Goal: Task Accomplishment & Management: Use online tool/utility

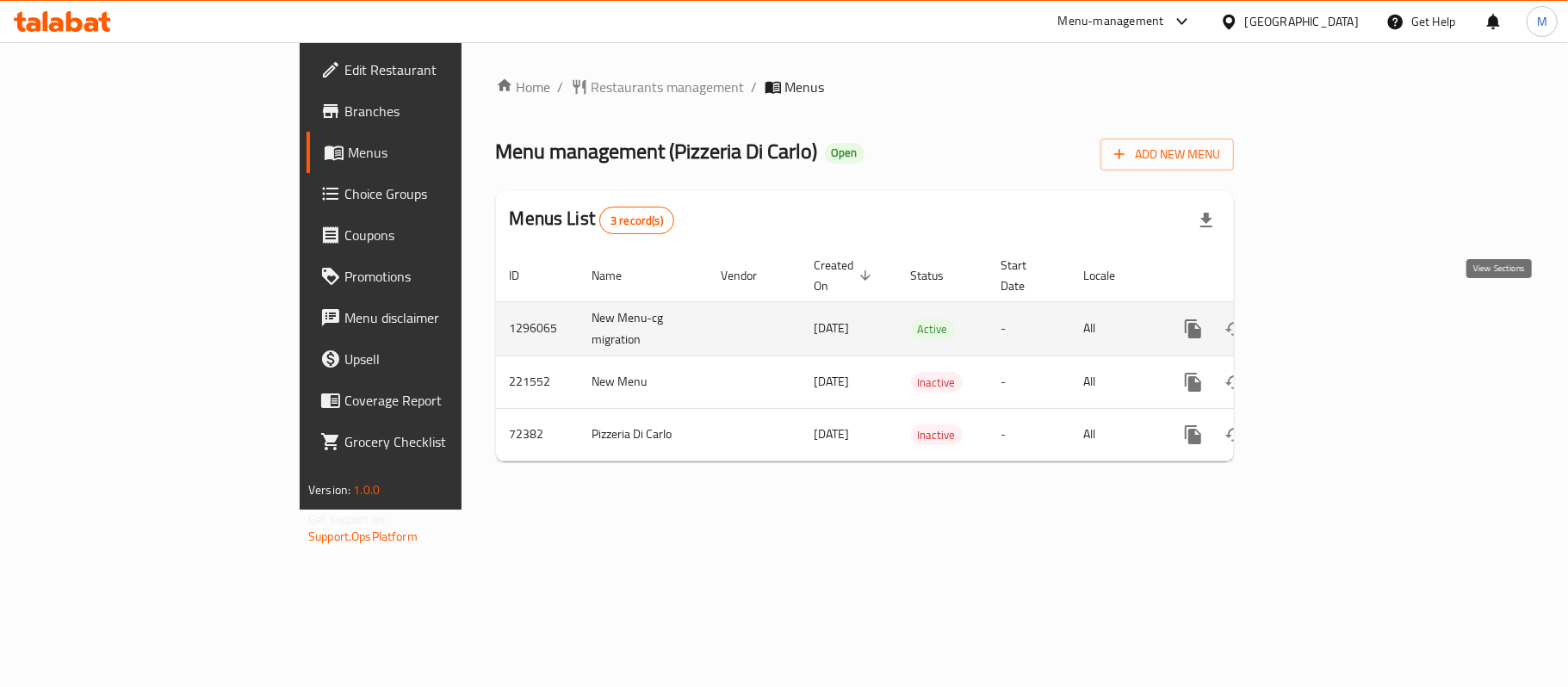
click at [1328, 318] on icon "enhanced table" at bounding box center [1318, 328] width 20 height 20
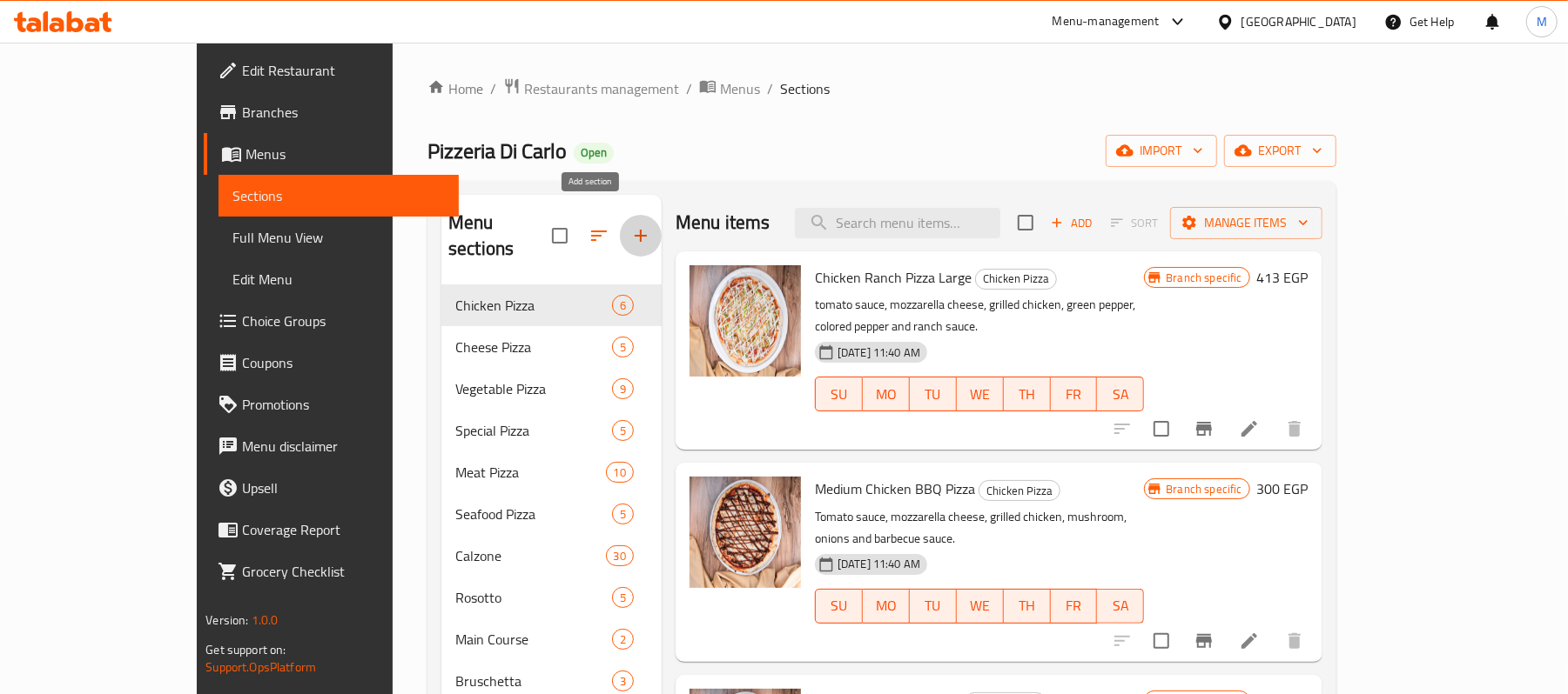
click at [620, 227] on button "button" at bounding box center [640, 235] width 42 height 42
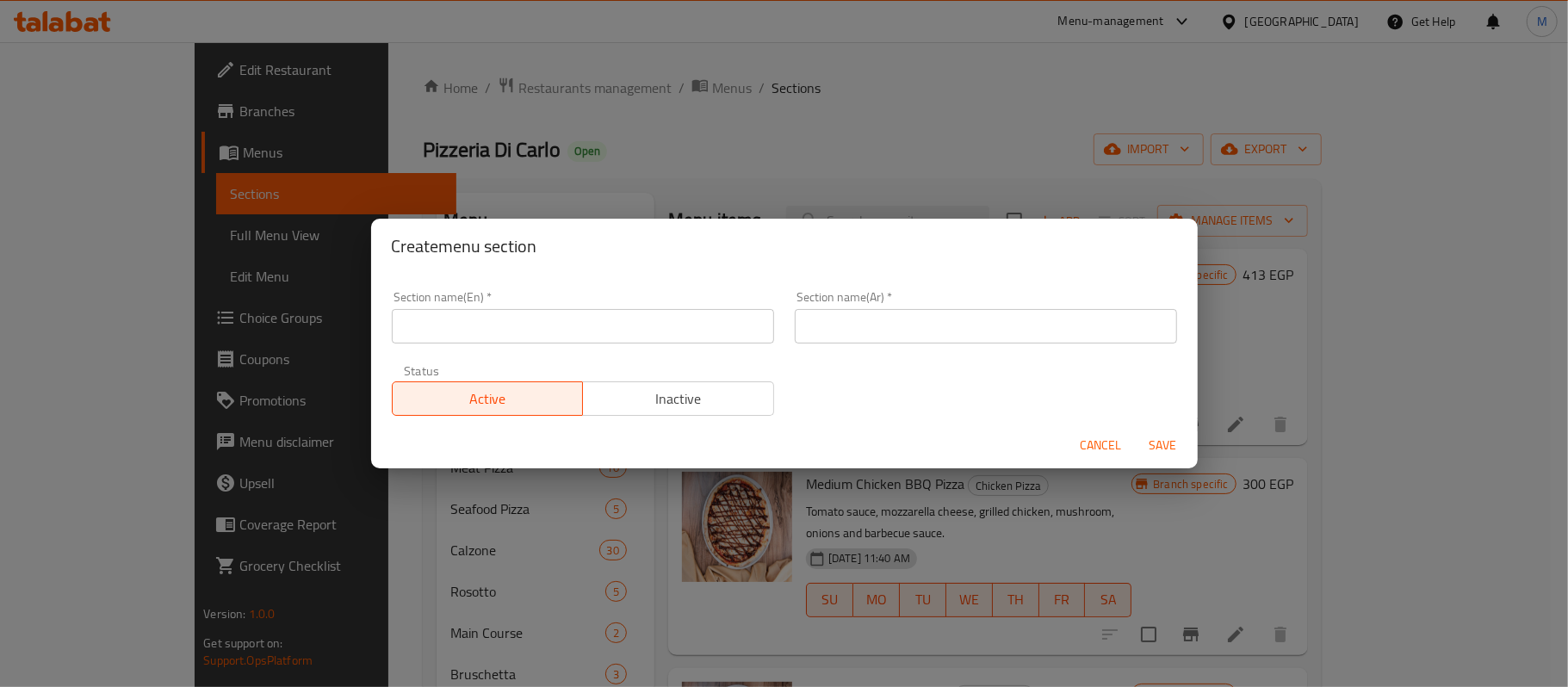
click at [546, 334] on input "text" at bounding box center [583, 326] width 383 height 34
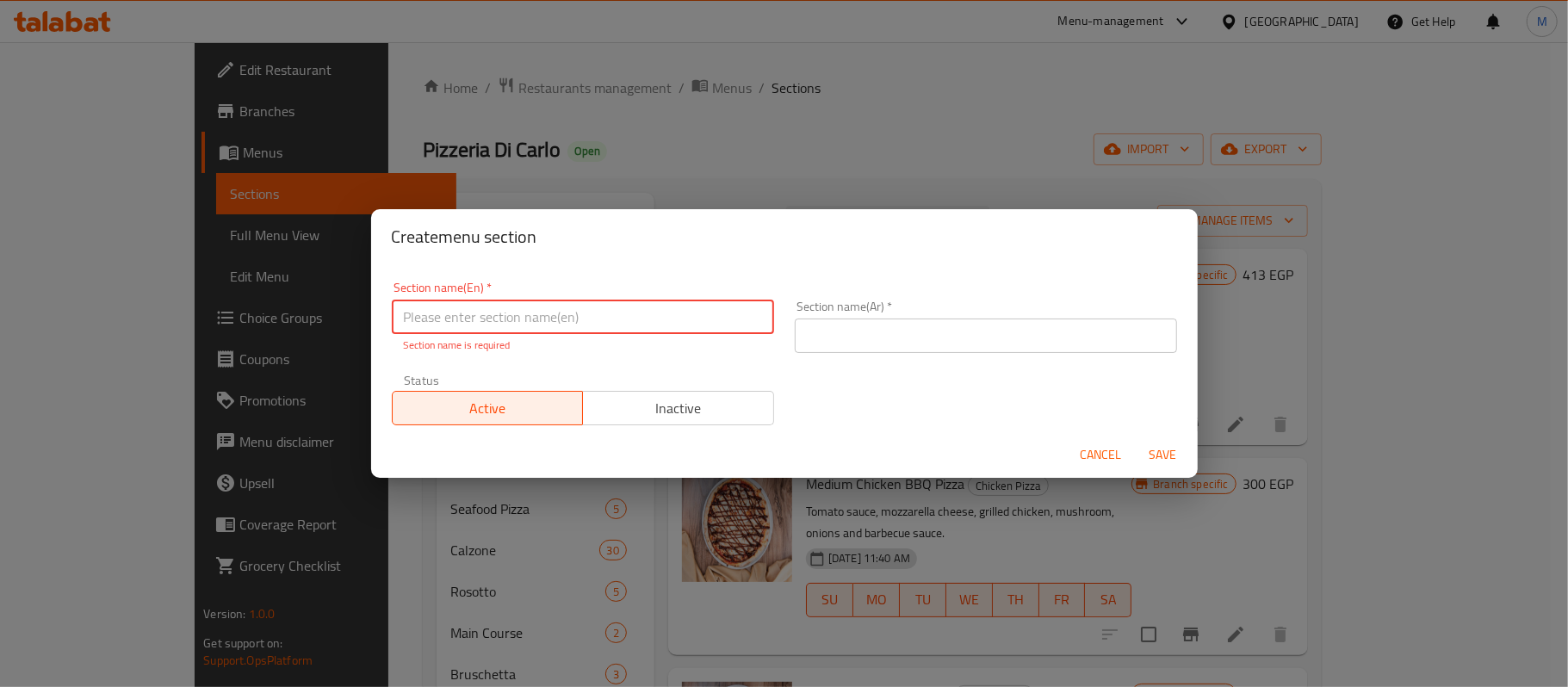
paste input "pizzeria pizzas"
type input "pizzeria pizzas"
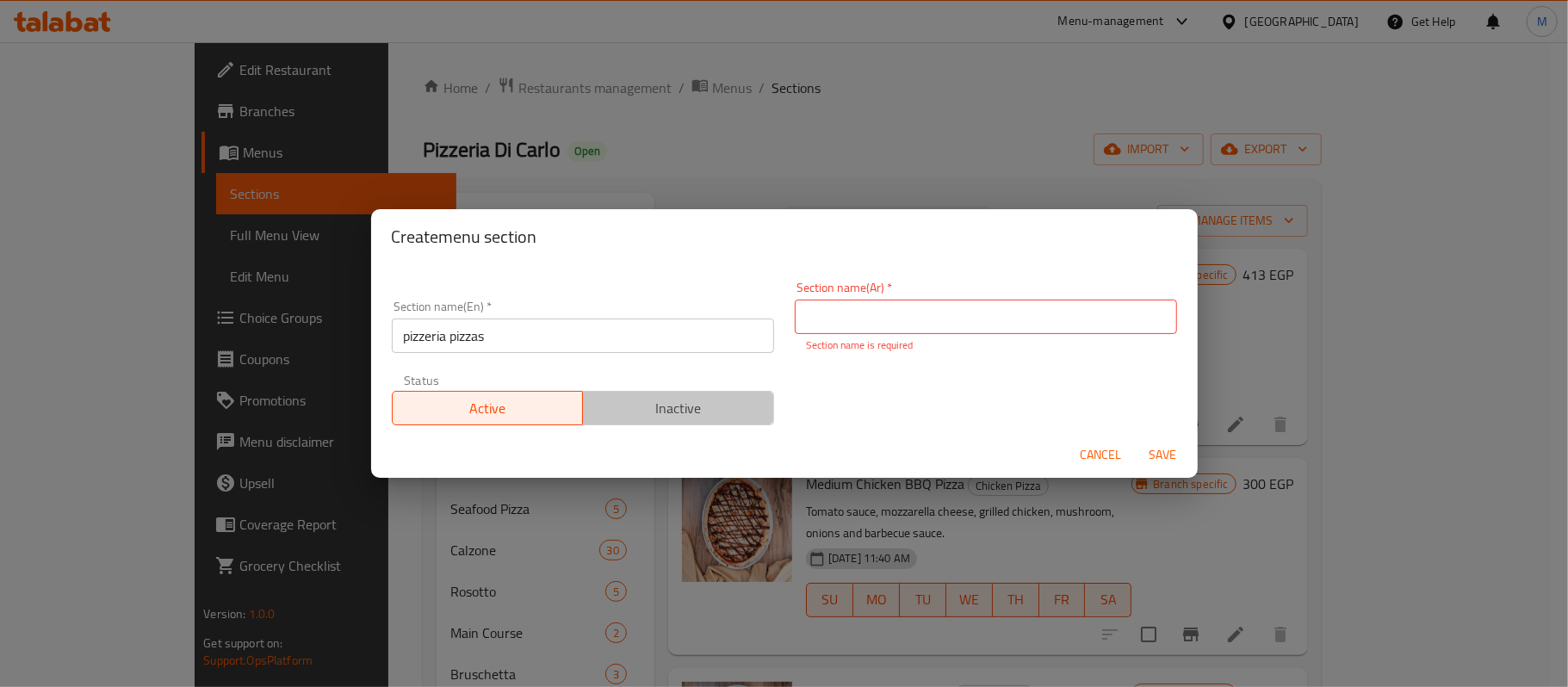
click at [700, 408] on span "Inactive" at bounding box center [678, 408] width 177 height 25
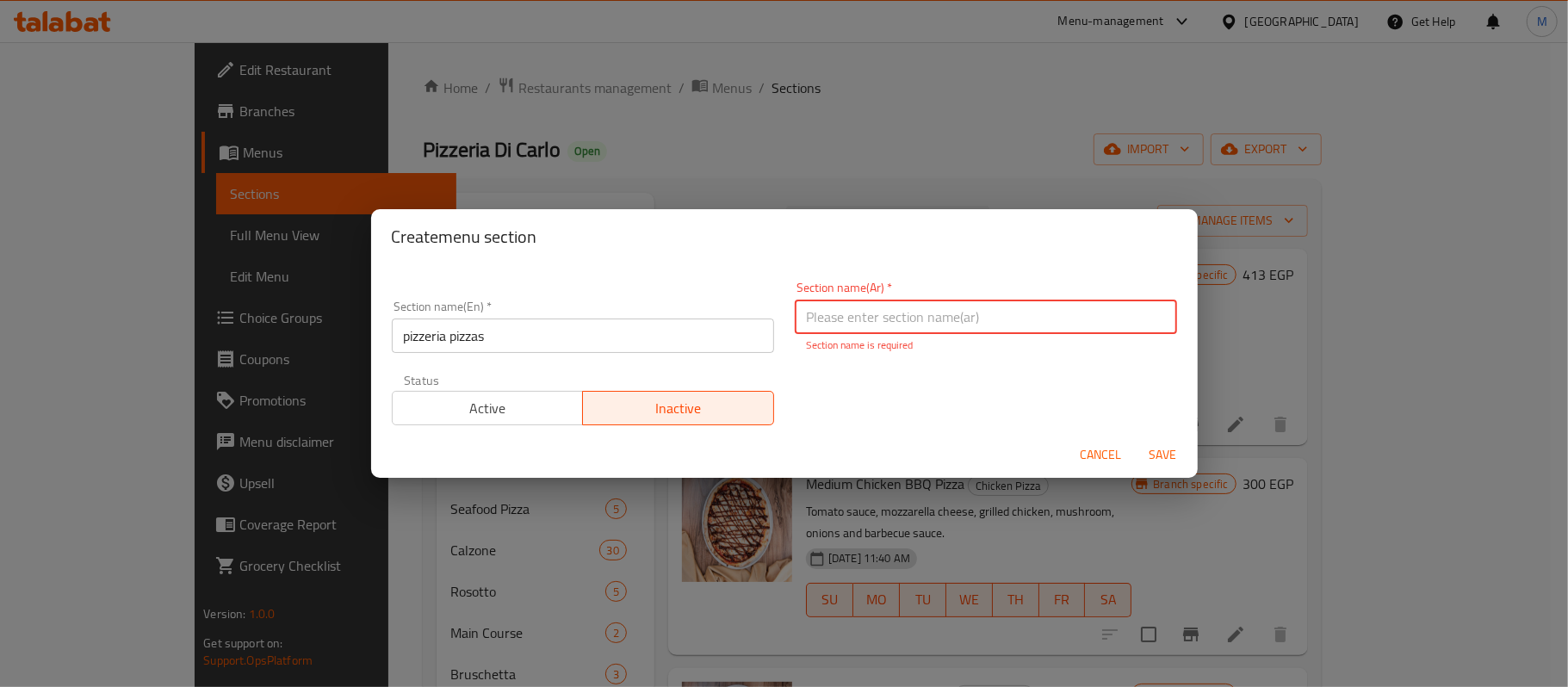
click at [951, 332] on input "text" at bounding box center [986, 317] width 383 height 34
type input "fj.hvdh fhsjh"
type input "بتزاريا باستا"
click at [1169, 452] on span "Save" at bounding box center [1163, 455] width 41 height 21
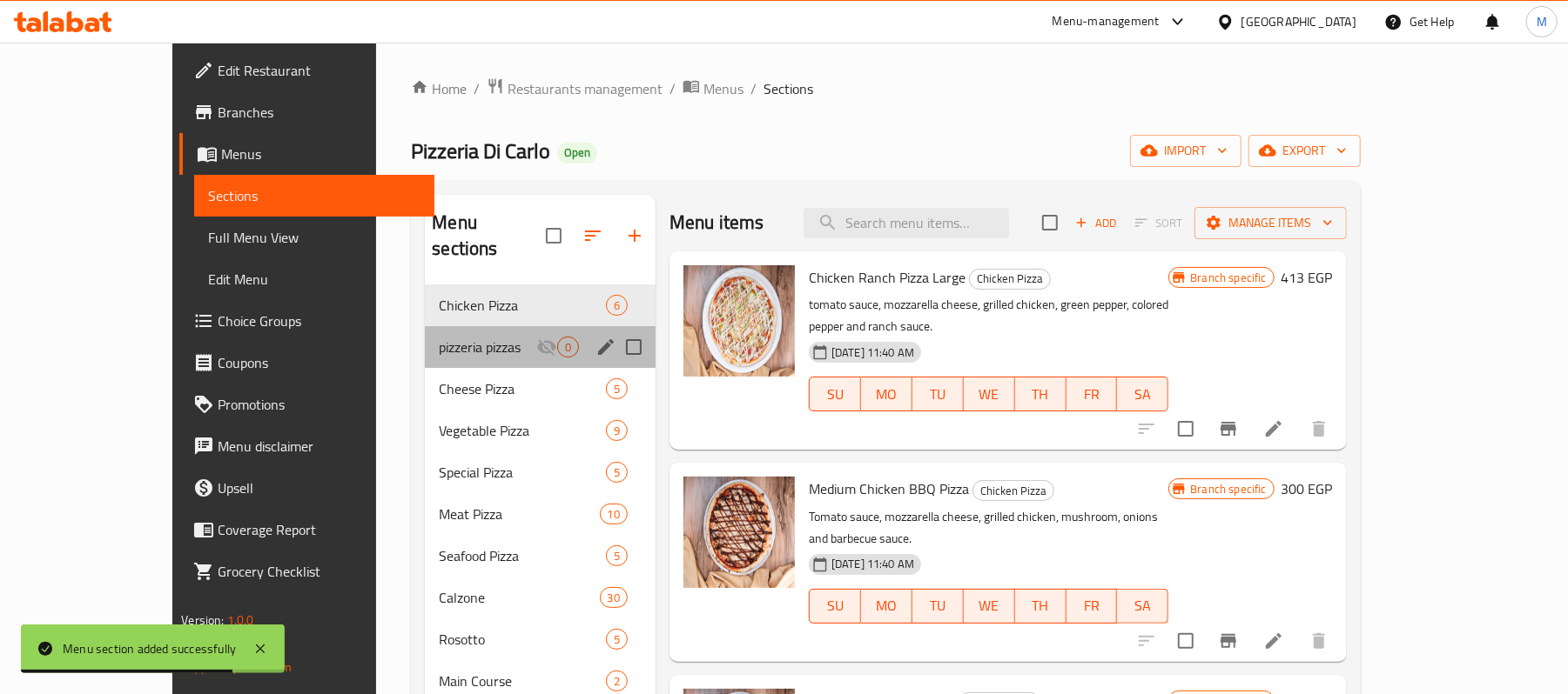
click at [475, 334] on div "pizzeria pizzas 0" at bounding box center [540, 347] width 231 height 42
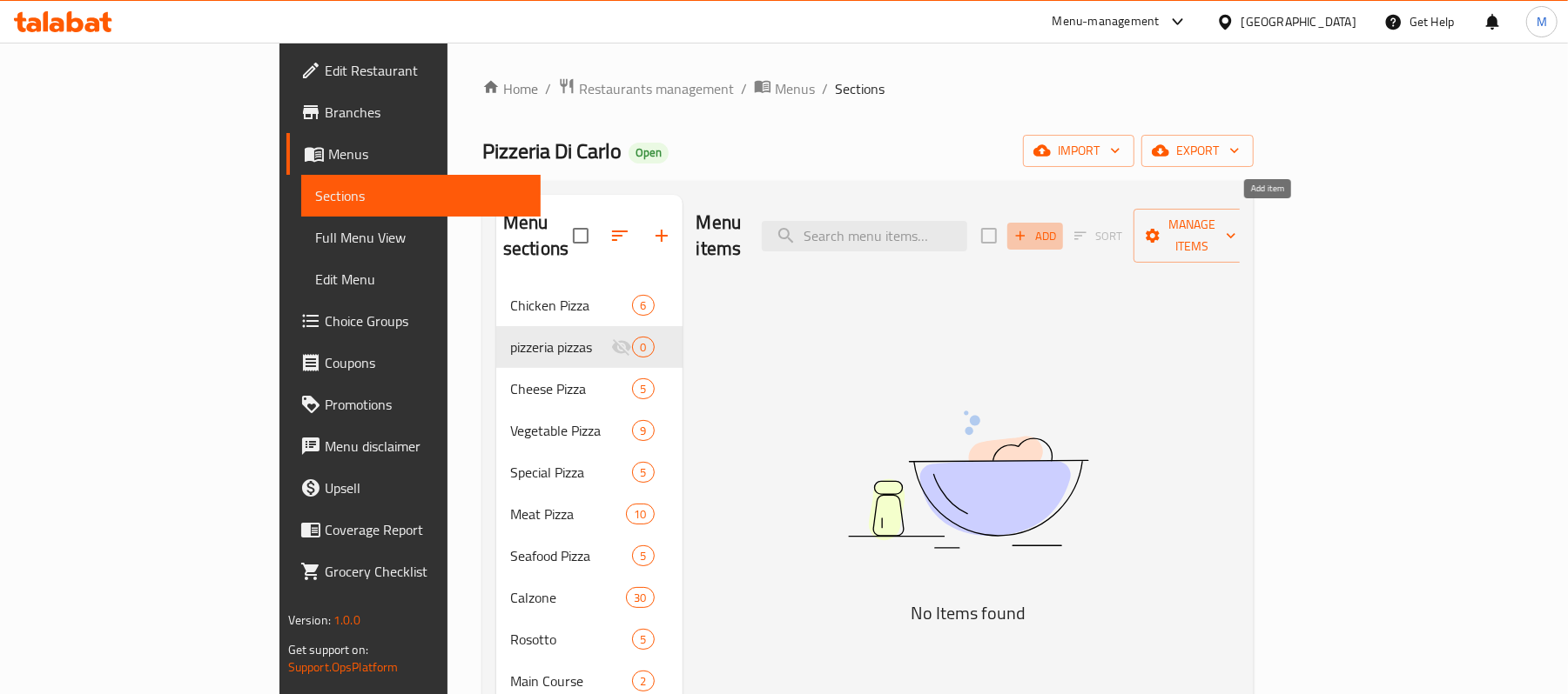
click at [1059, 230] on span "Add" at bounding box center [1035, 236] width 47 height 20
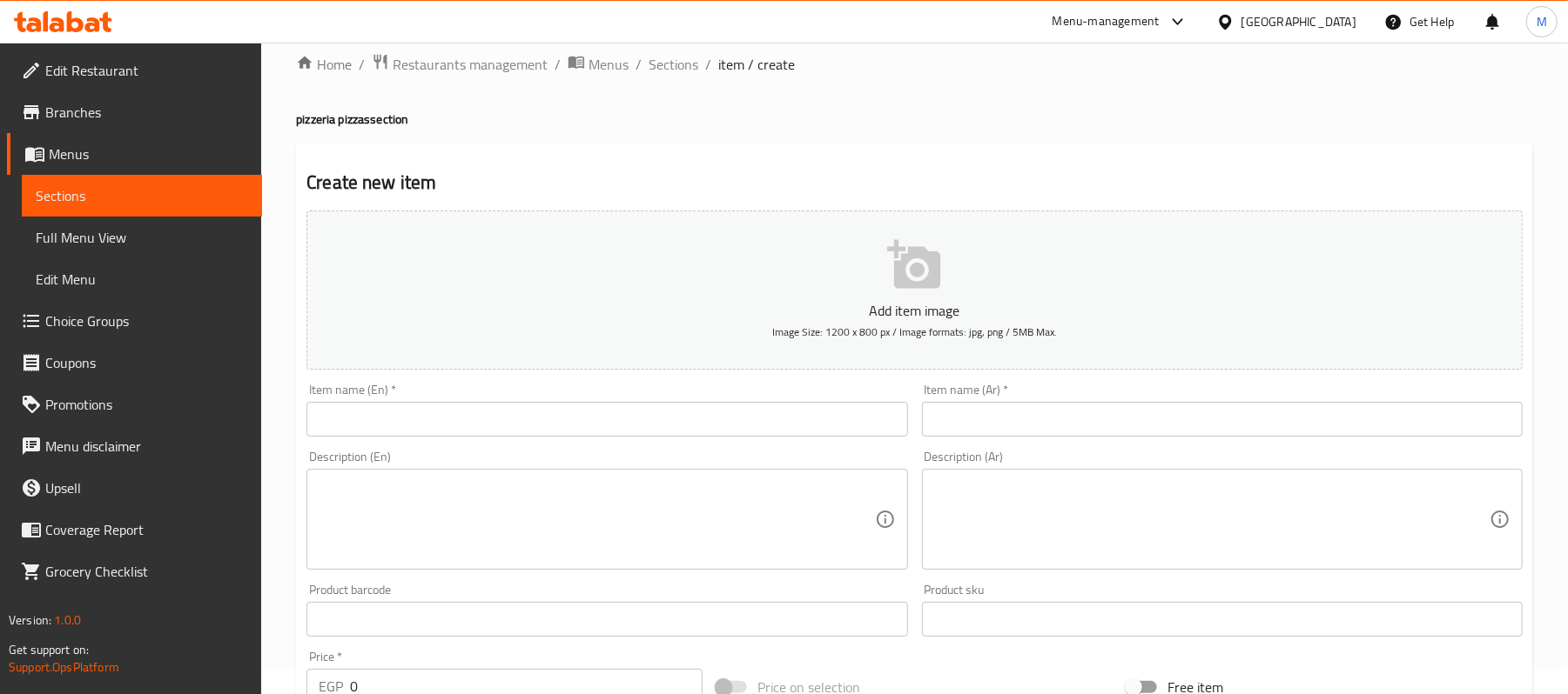
scroll to position [25, 0]
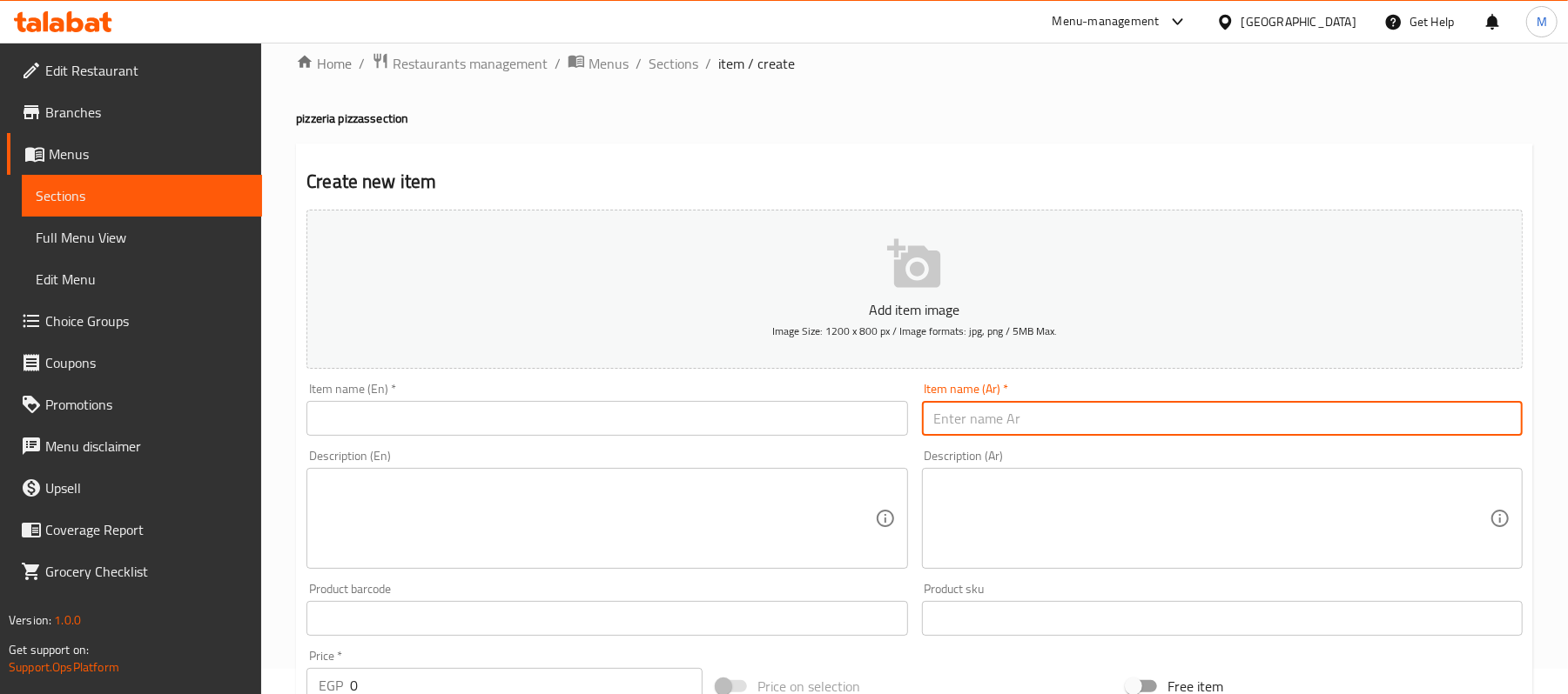
click at [996, 429] on input "text" at bounding box center [1222, 418] width 601 height 35
paste input "١-[PERSON_NAME] +فرايز+بيبسي كان سعر ٤٥٠"
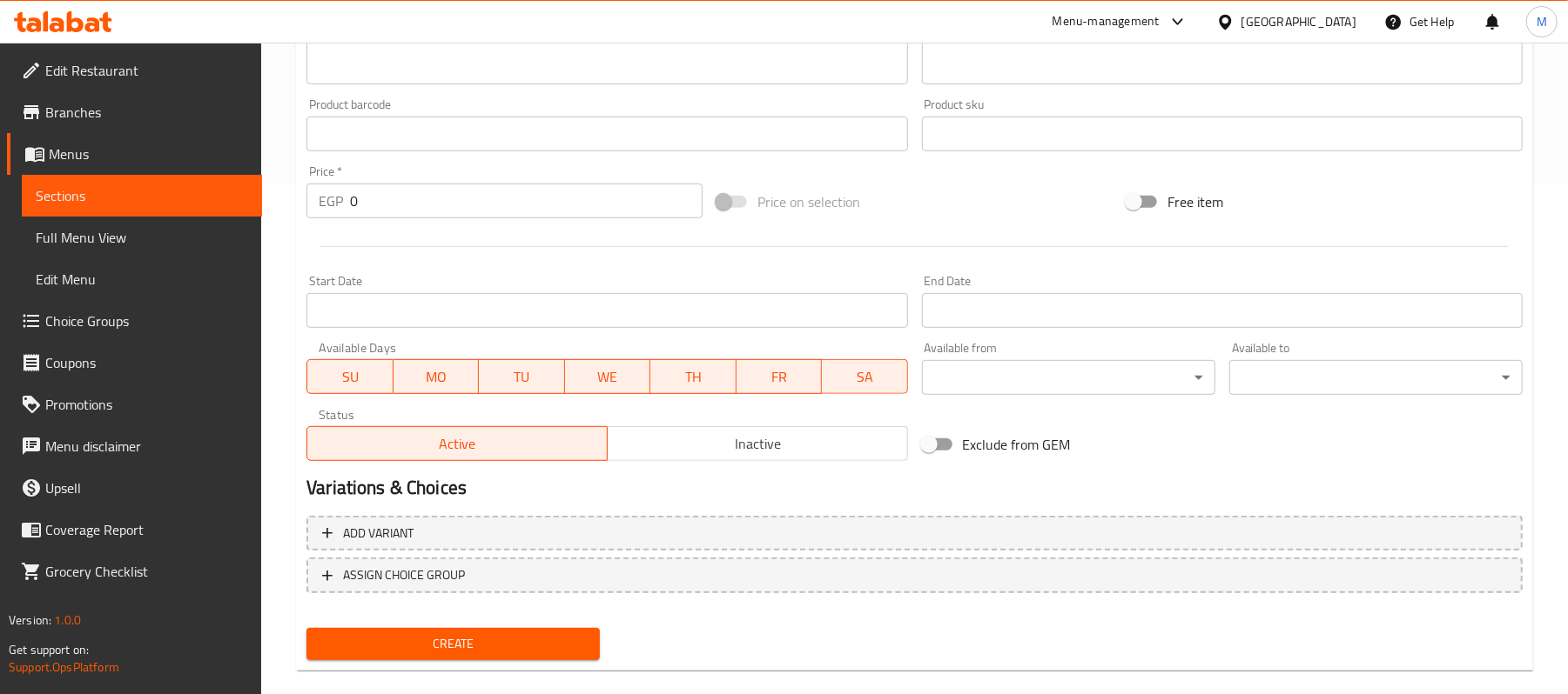
scroll to position [511, 0]
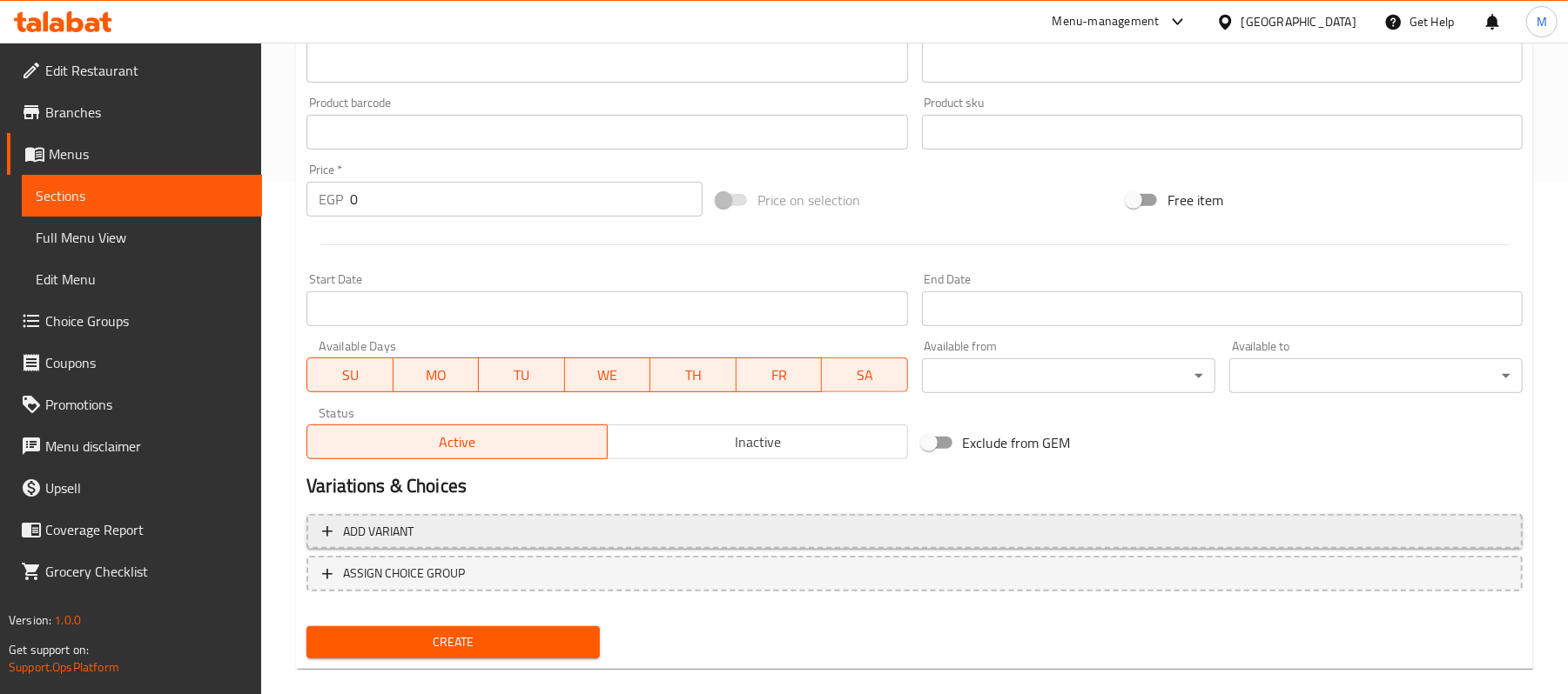
type input "١-[PERSON_NAME] +فرايز+بيبسي كان سعر ٤٥٠"
click at [479, 537] on span "Add variant" at bounding box center [914, 532] width 1185 height 21
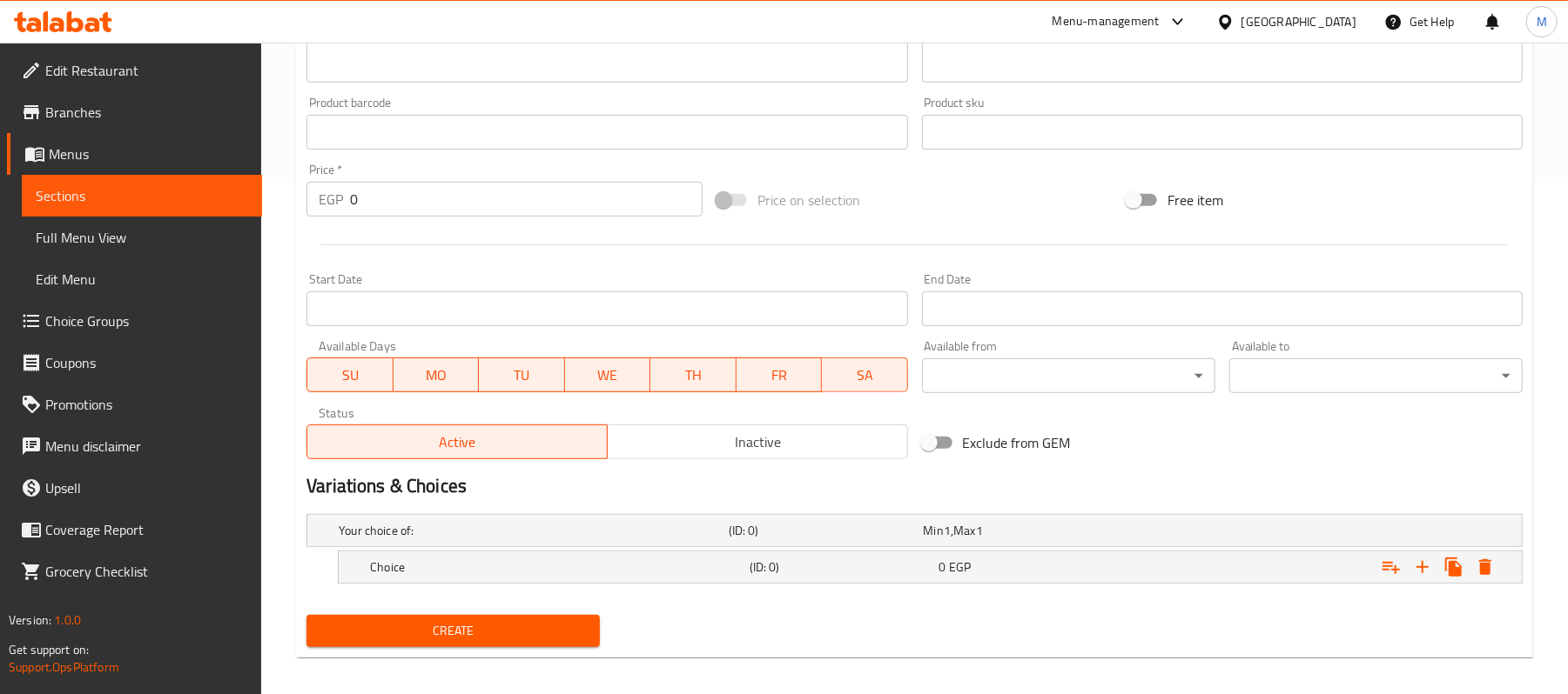
scroll to position [526, 0]
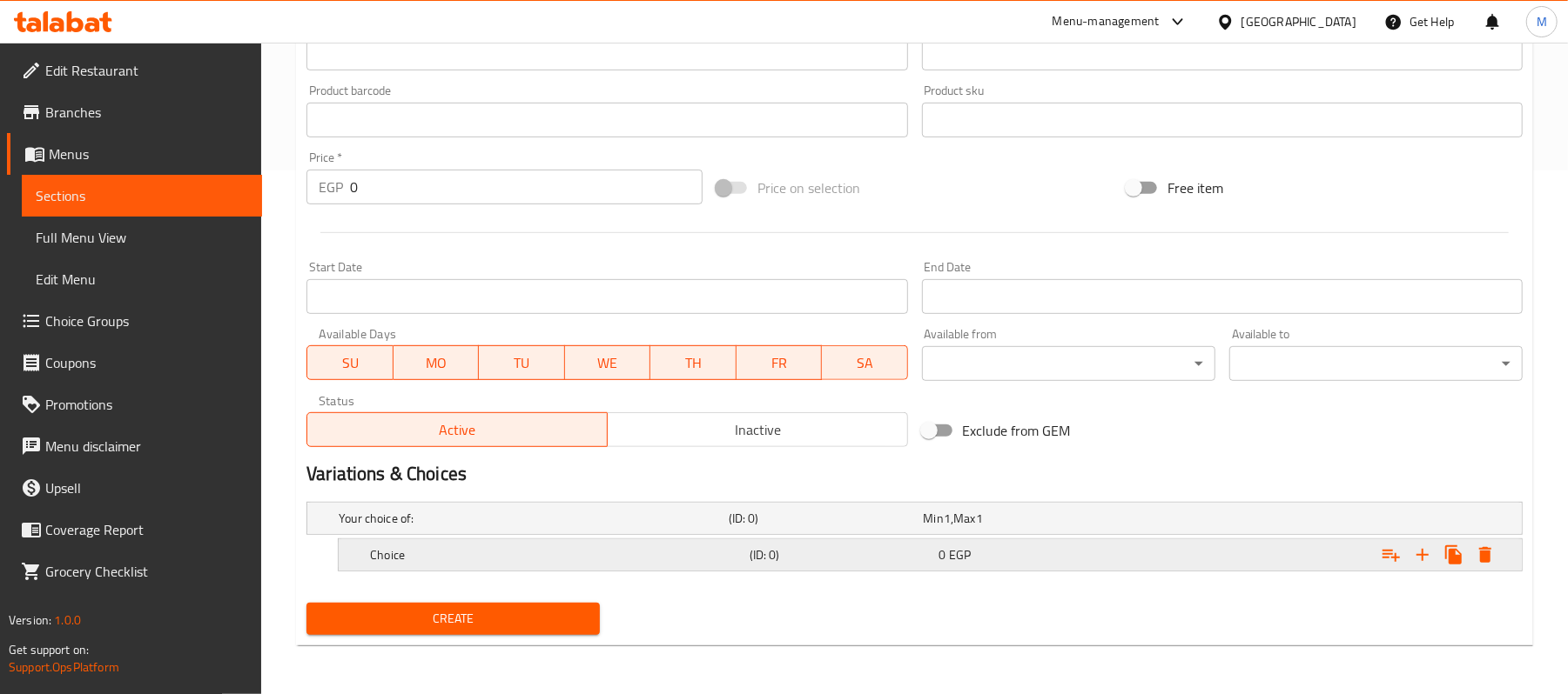
click at [513, 527] on h5 "Choice" at bounding box center [530, 518] width 383 height 18
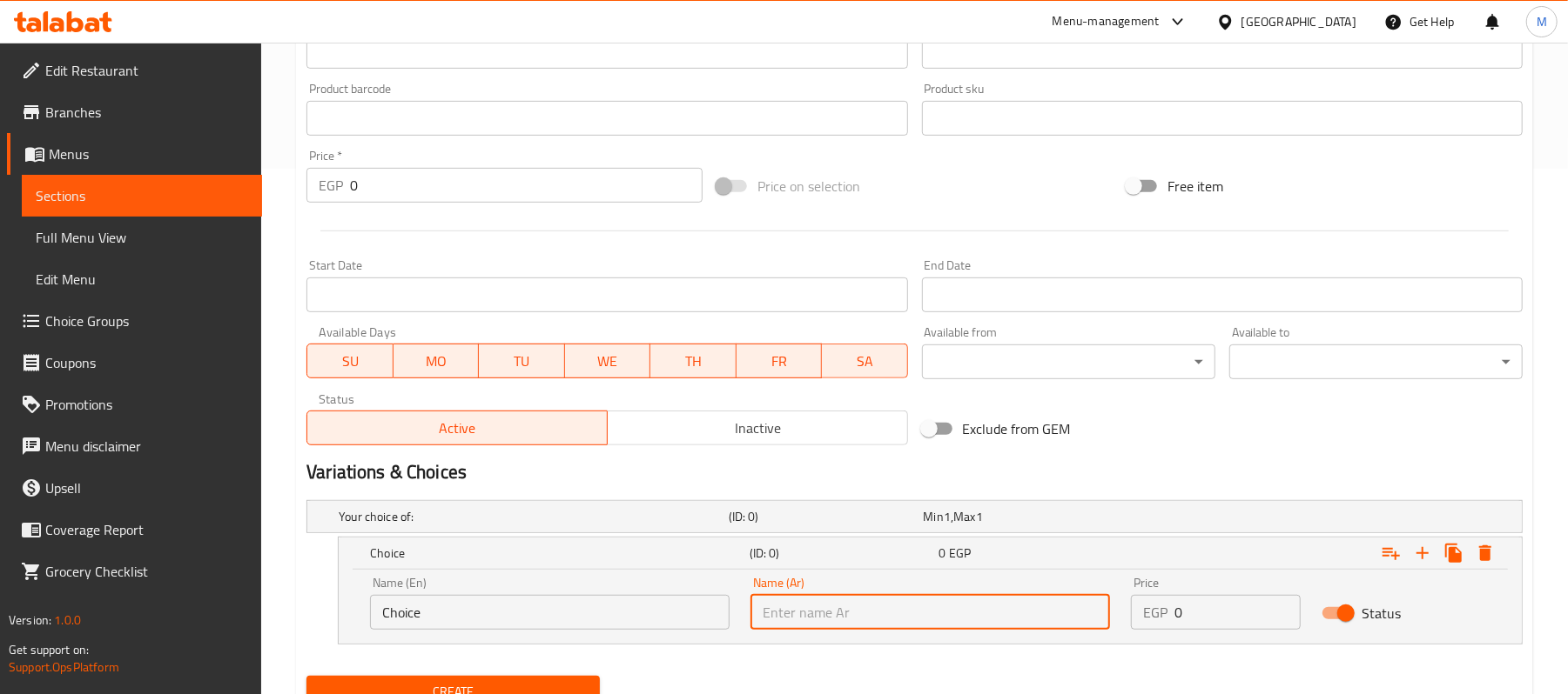
click at [840, 621] on input "text" at bounding box center [930, 612] width 359 height 35
paste input "رانش"
type input "رانش"
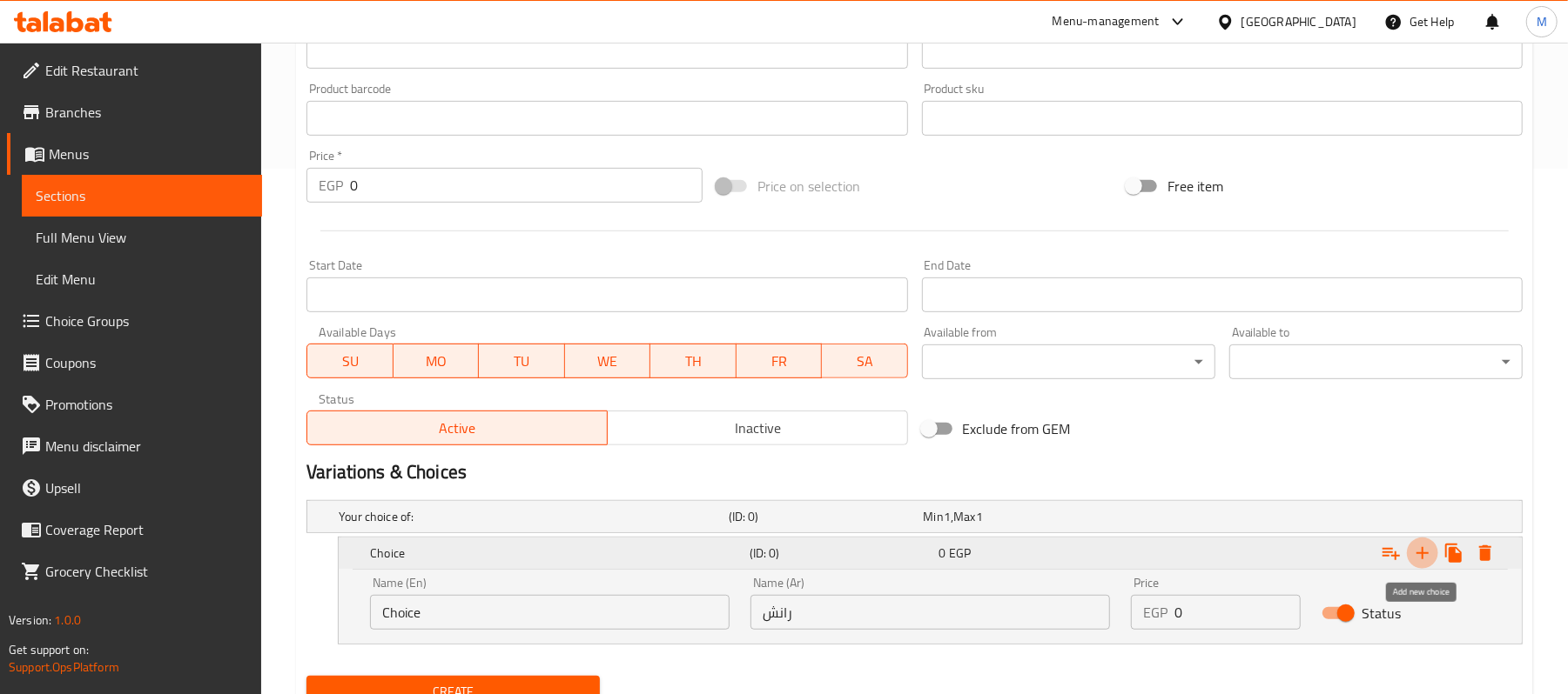
click at [1415, 555] on icon "Expand" at bounding box center [1422, 552] width 21 height 20
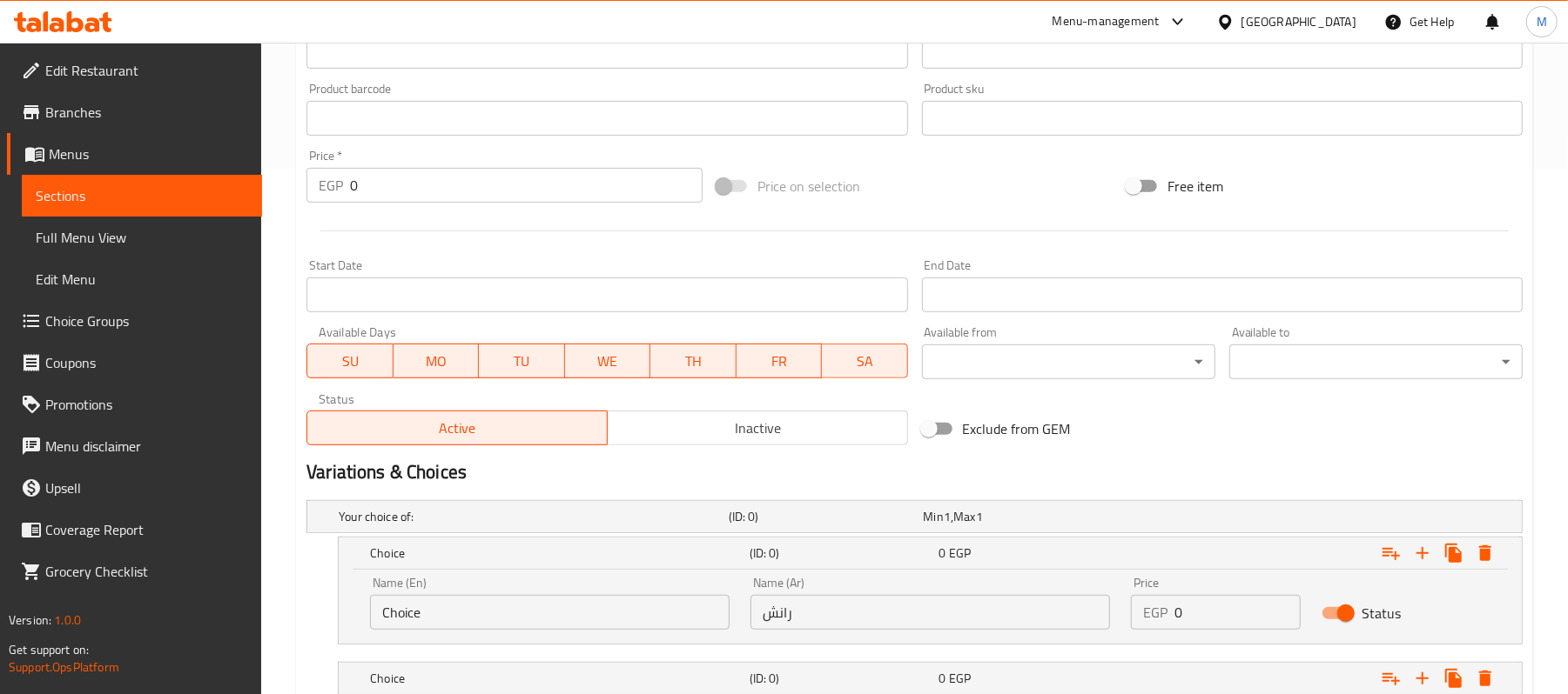
scroll to position [651, 0]
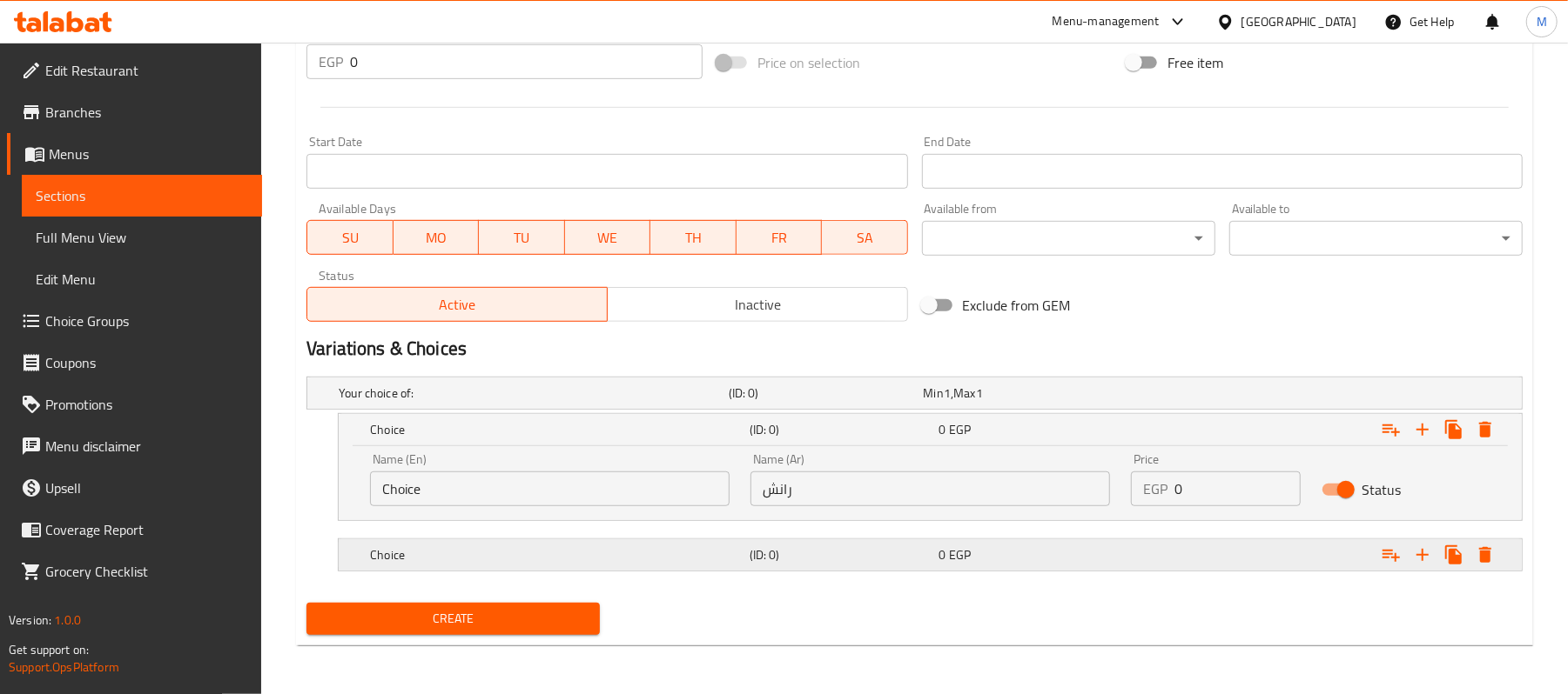
click at [382, 402] on h5 "Choice" at bounding box center [530, 394] width 383 height 18
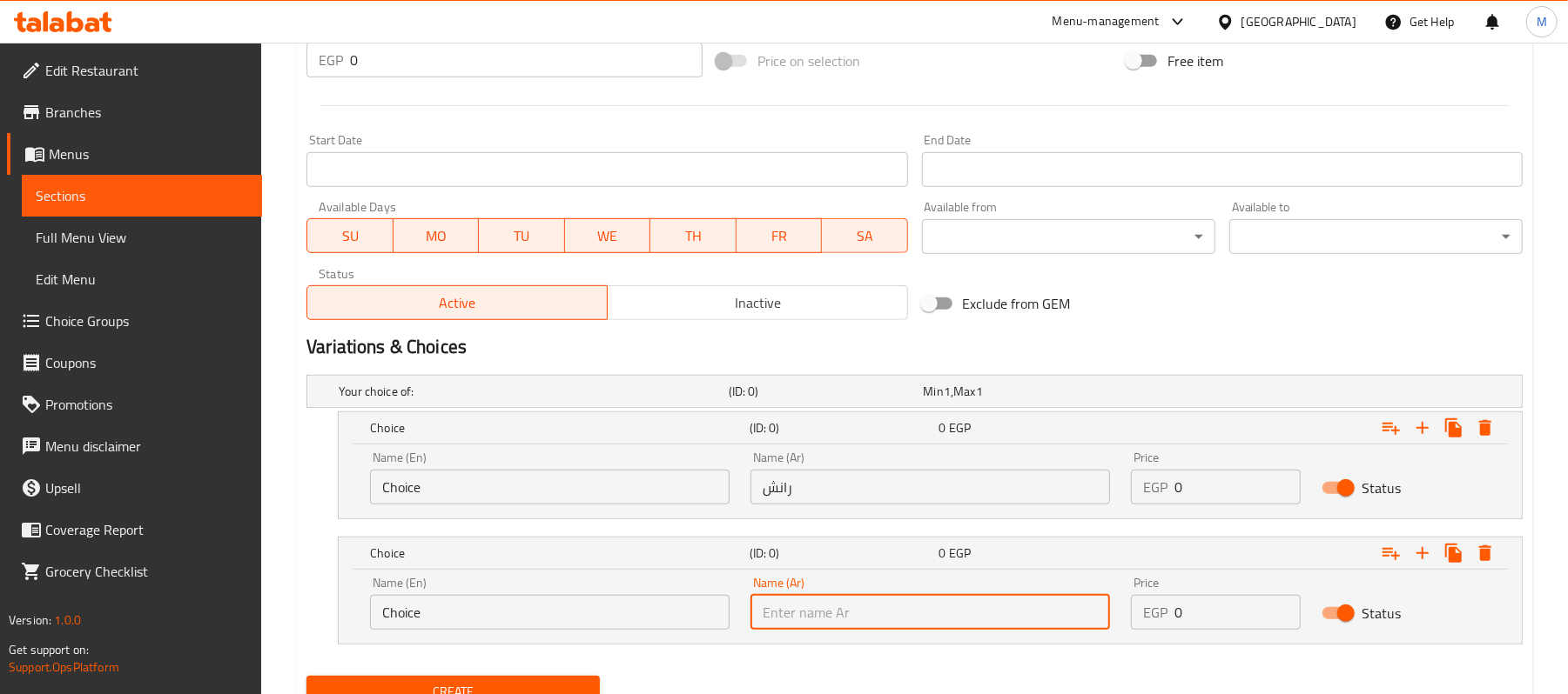
click at [804, 615] on input "text" at bounding box center [930, 612] width 359 height 35
paste input "مارجريتا. [GEOGRAPHIC_DATA]."
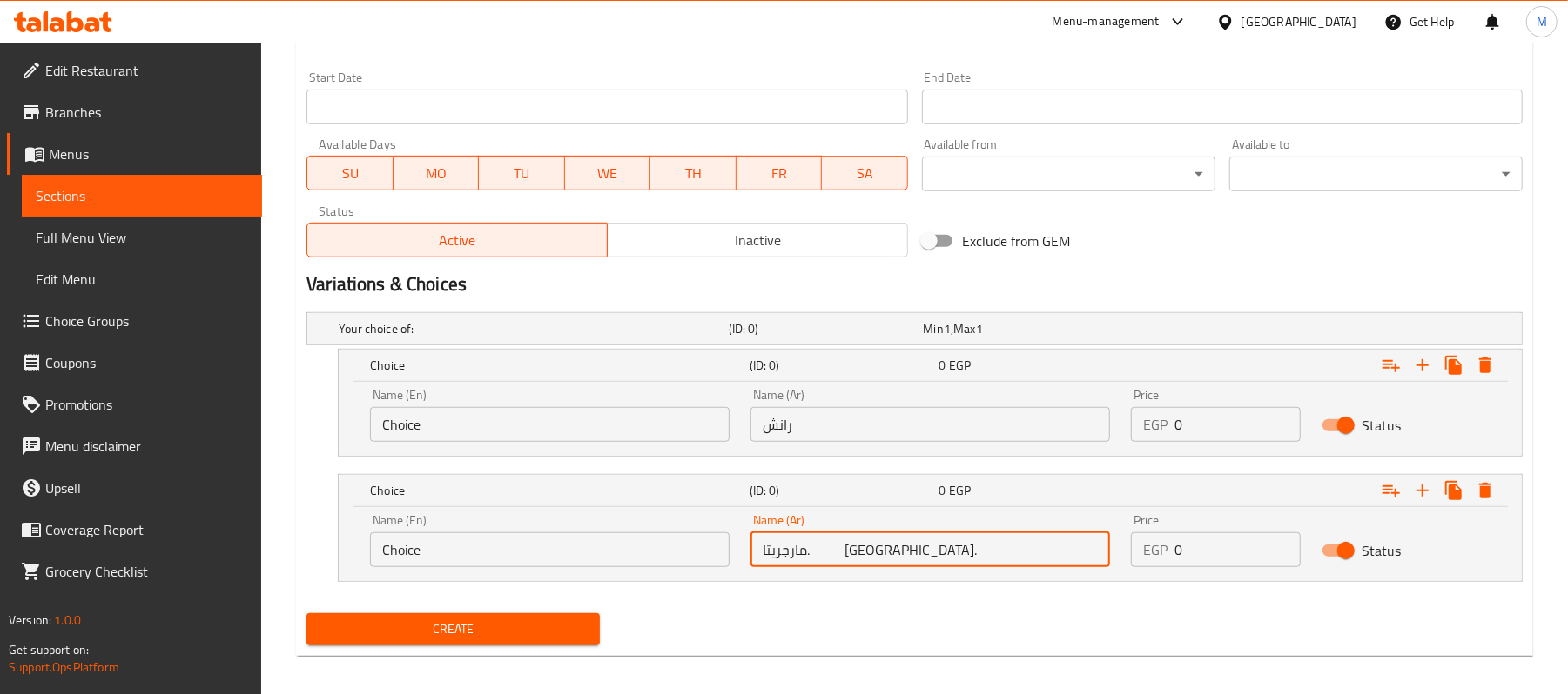
scroll to position [712, 0]
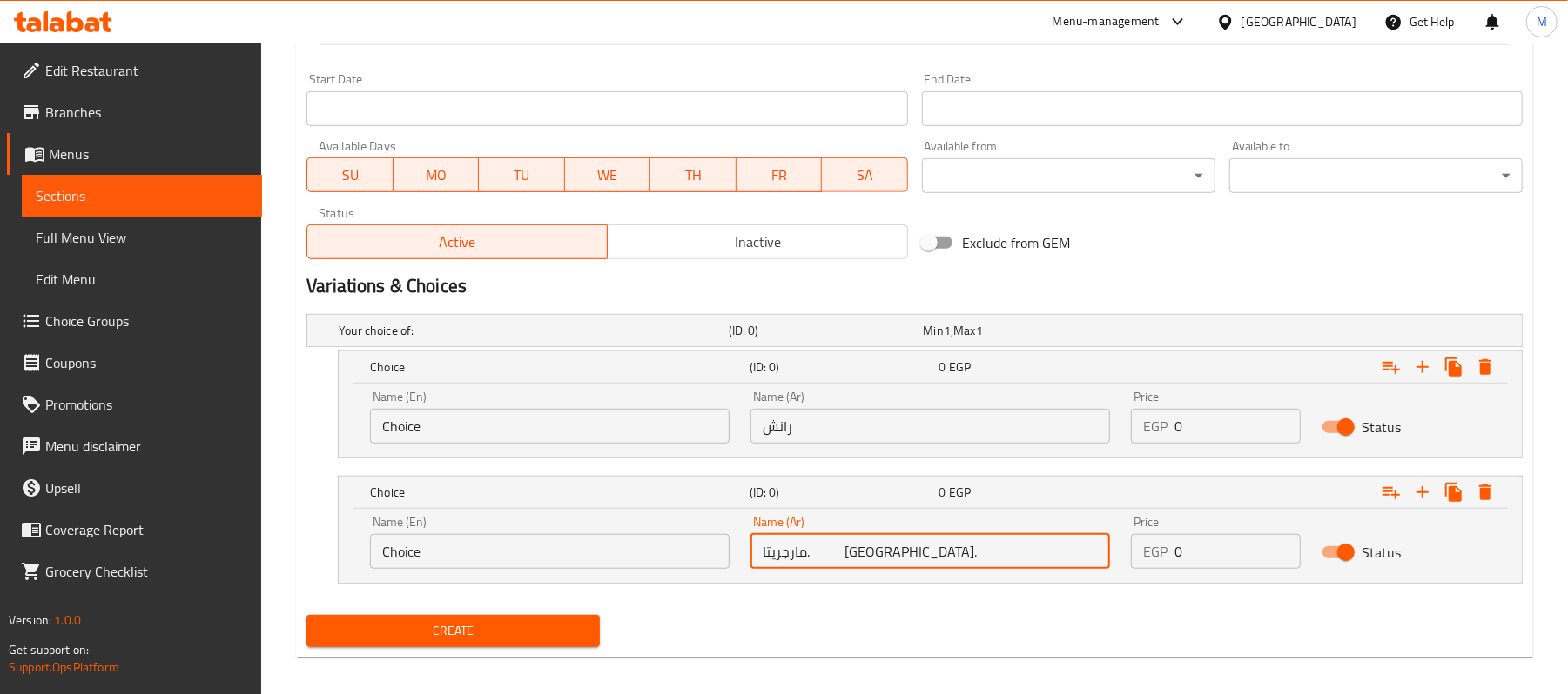
type input "مارجريتا. [GEOGRAPHIC_DATA]."
click at [115, 323] on span "Choice Groups" at bounding box center [147, 321] width 203 height 20
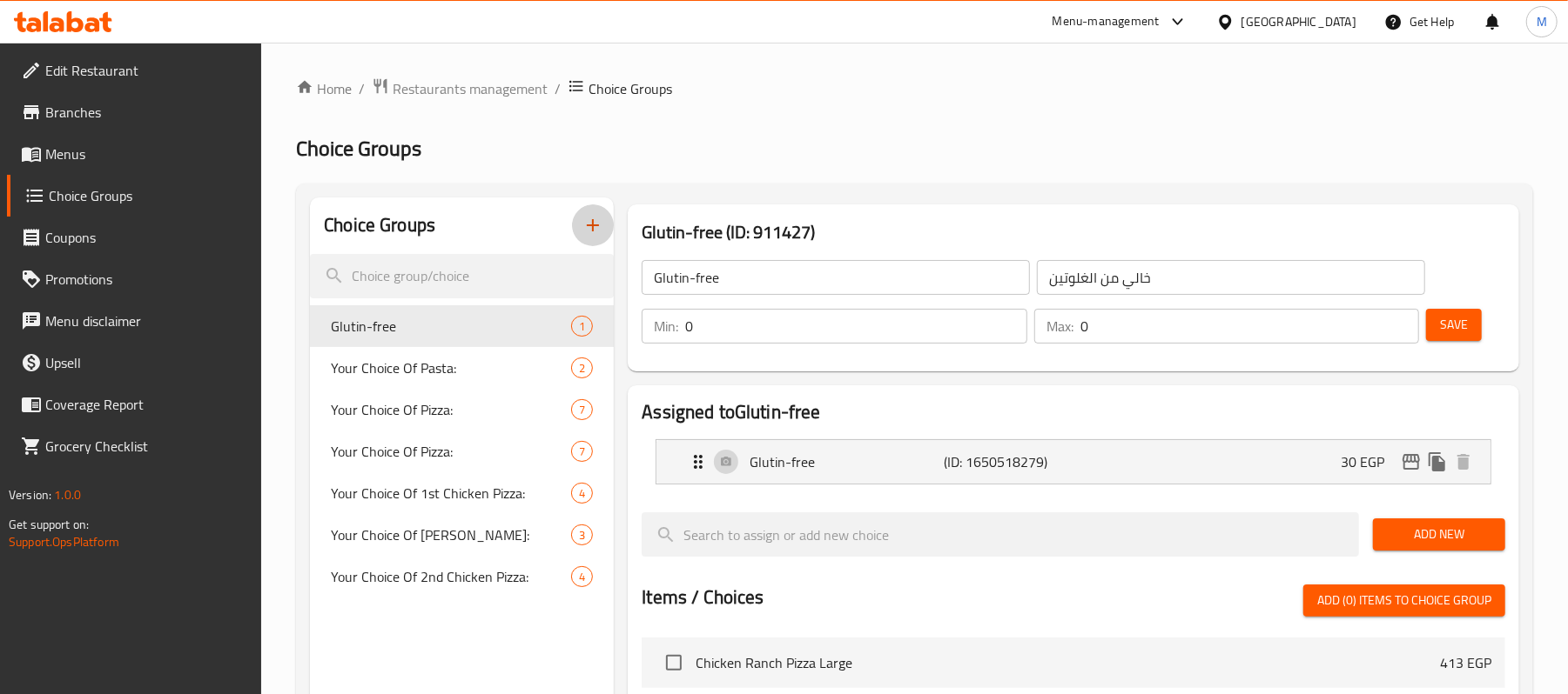
click at [592, 233] on icon "button" at bounding box center [592, 225] width 21 height 20
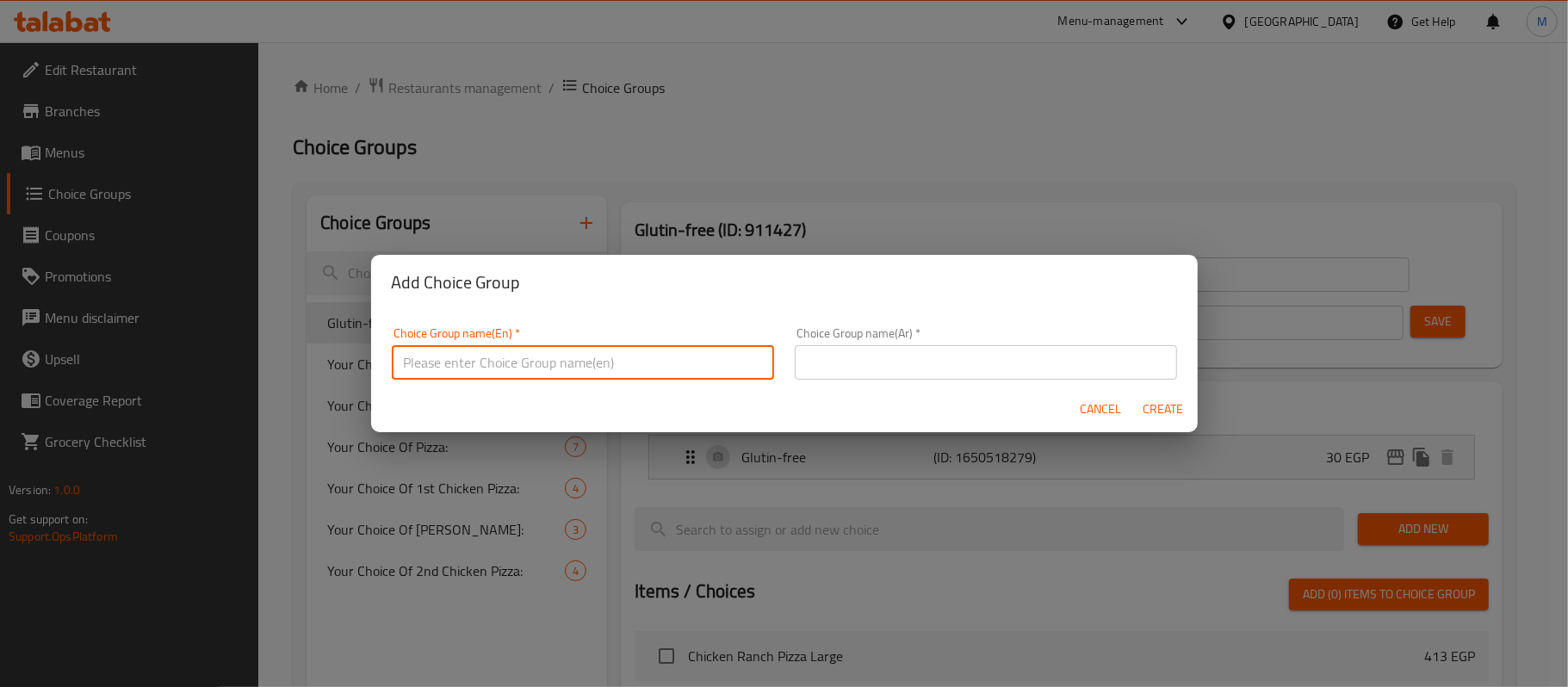
click at [624, 367] on input "text" at bounding box center [583, 362] width 383 height 34
type input "ى"
type input "new"
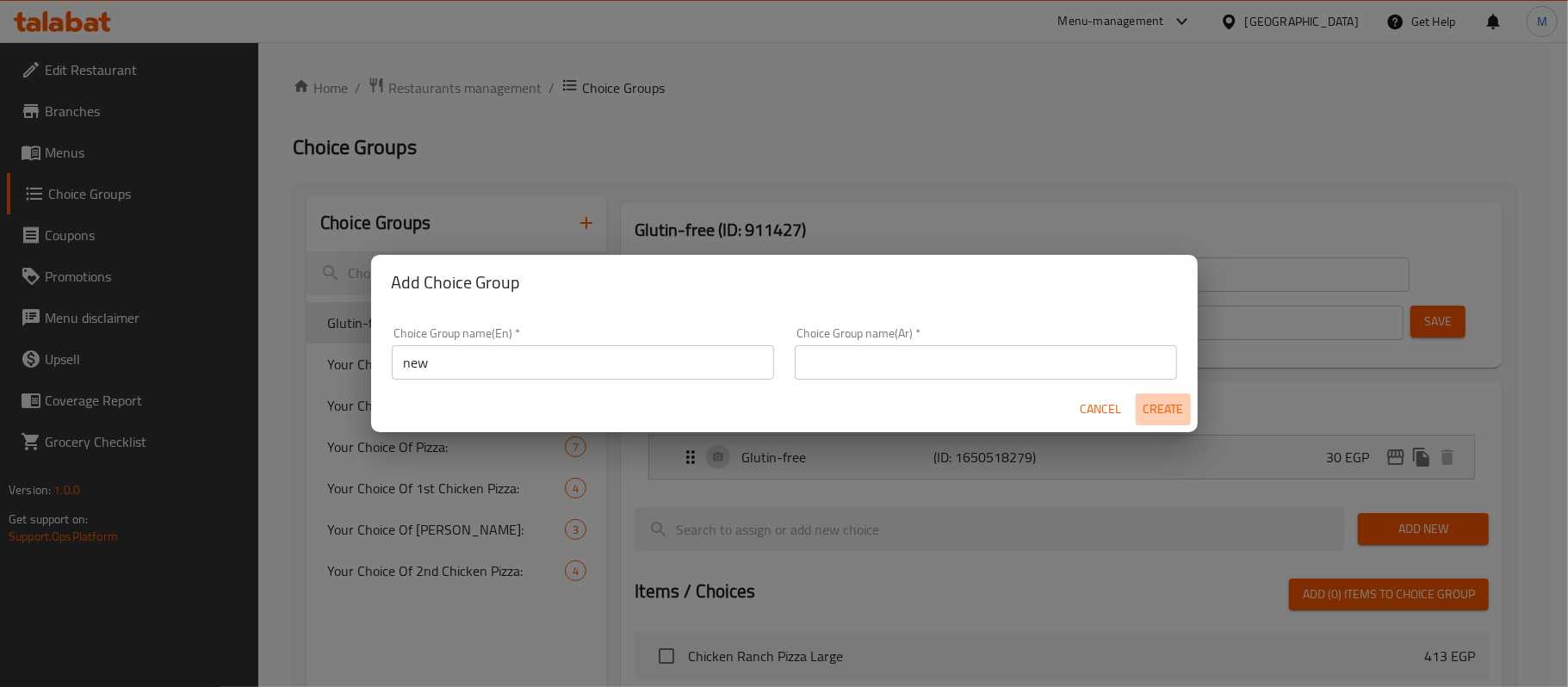
click at [1165, 414] on span "Create" at bounding box center [1163, 409] width 41 height 21
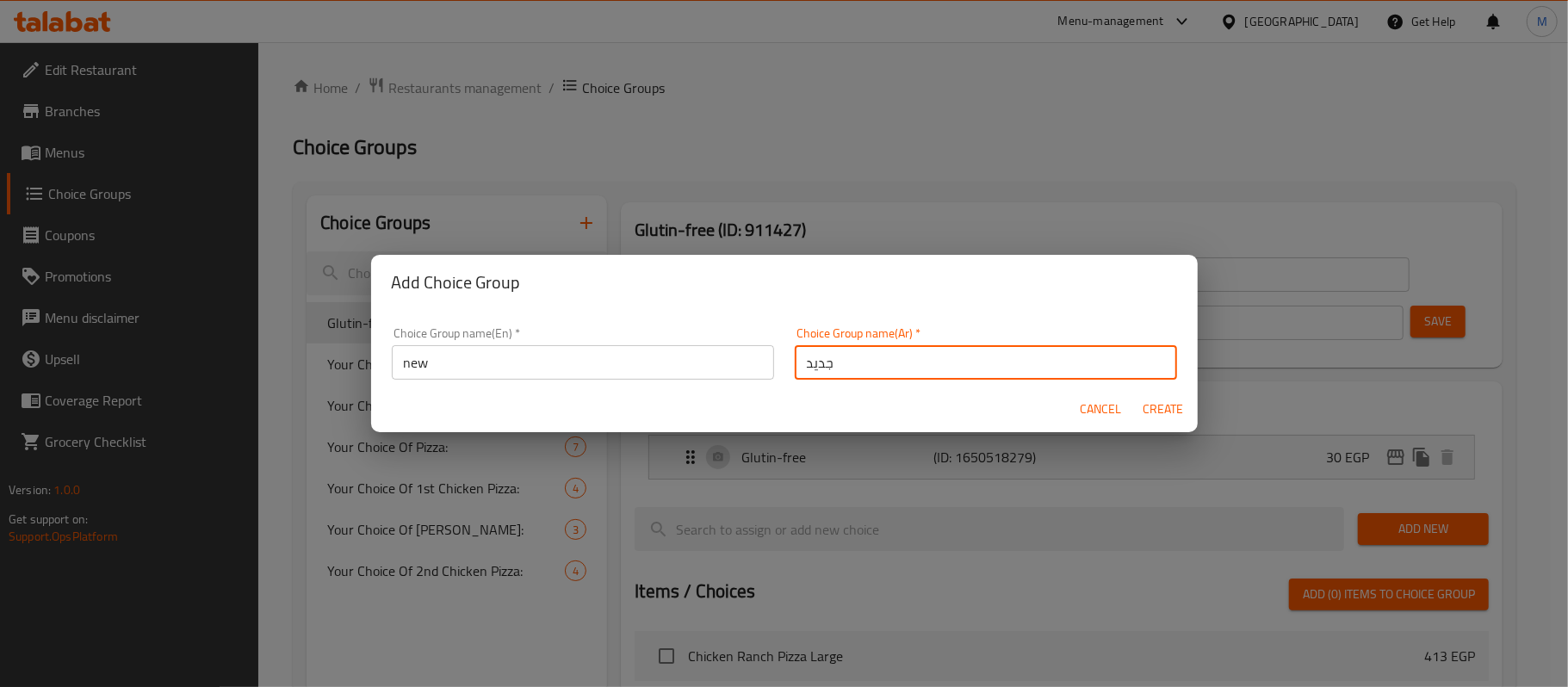
type input "جديد"
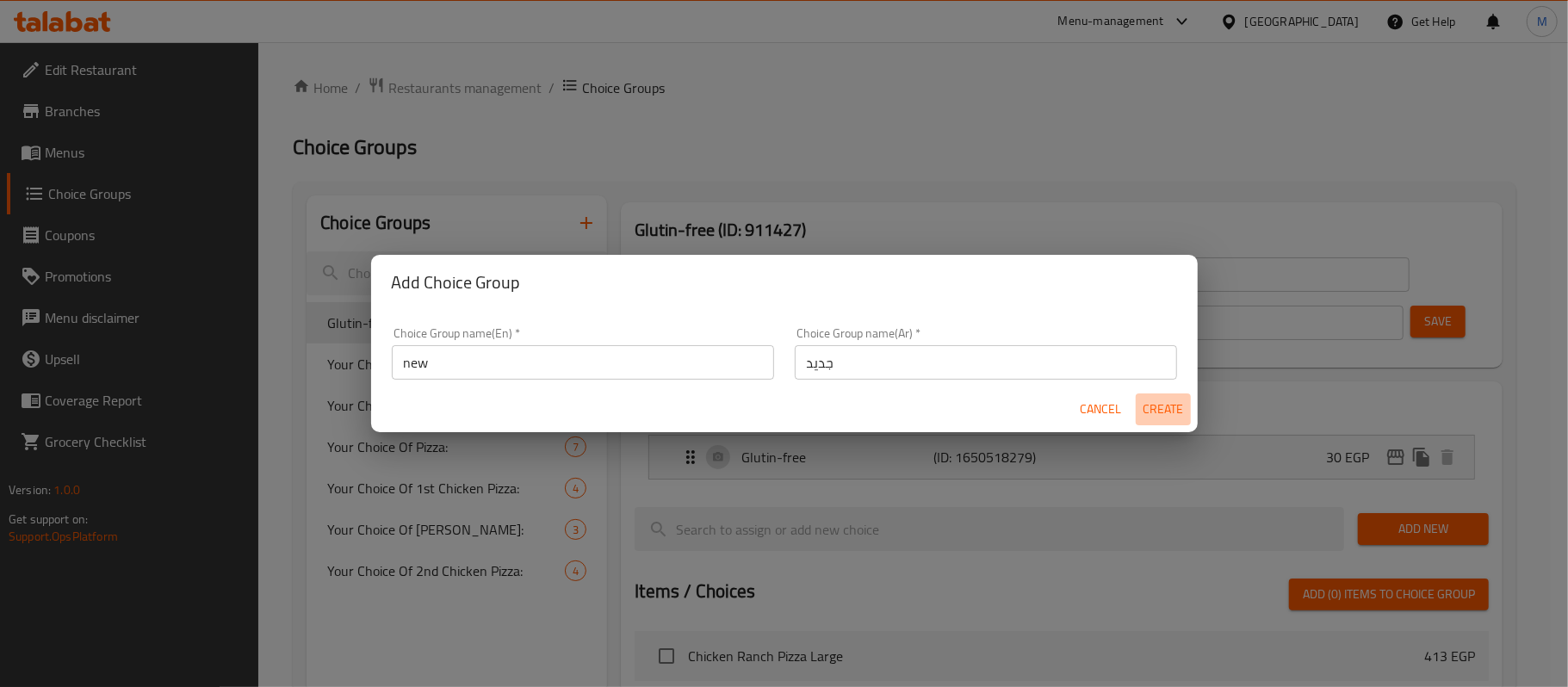
click at [1169, 415] on span "Create" at bounding box center [1163, 409] width 41 height 21
type input "new"
type input "جديد"
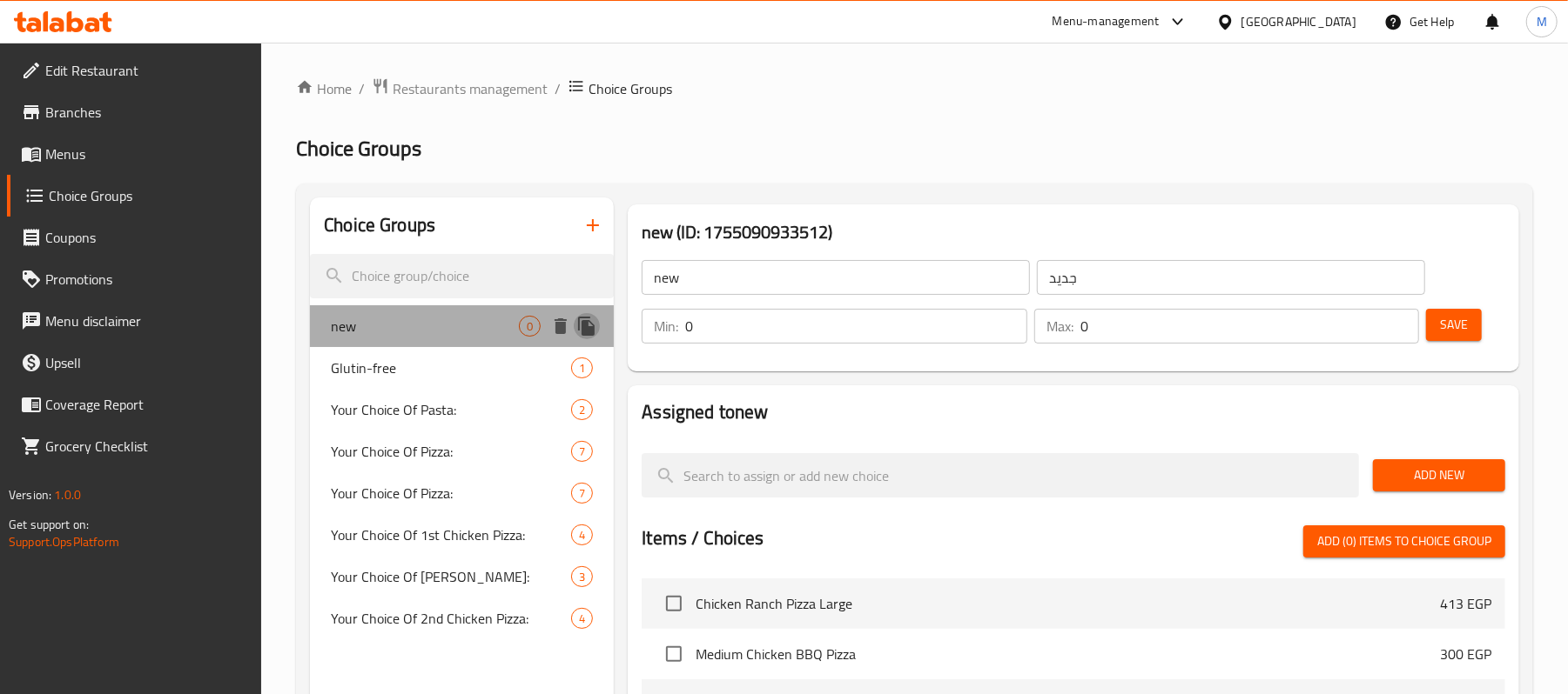
click at [582, 324] on icon "duplicate" at bounding box center [587, 326] width 17 height 19
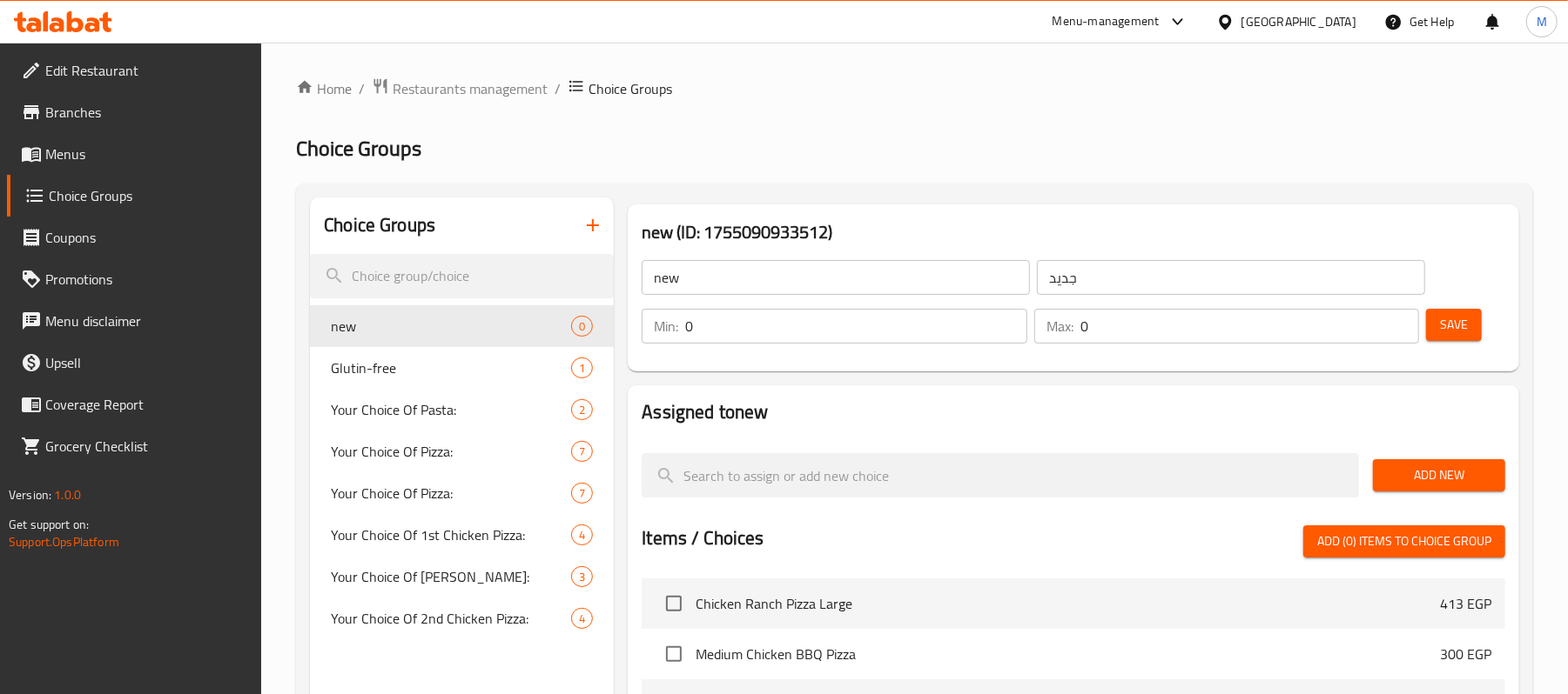
click at [461, 335] on span "new" at bounding box center [451, 326] width 241 height 20
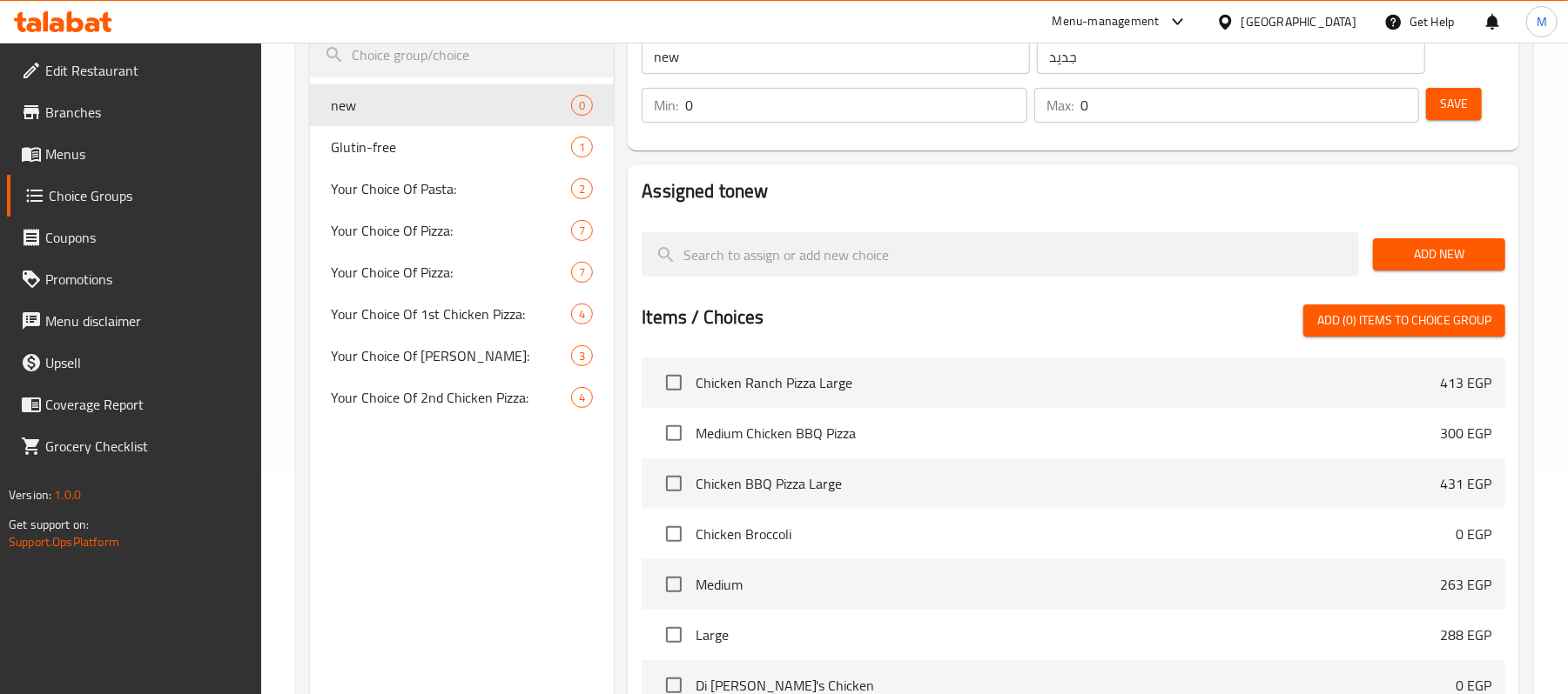
scroll to position [223, 0]
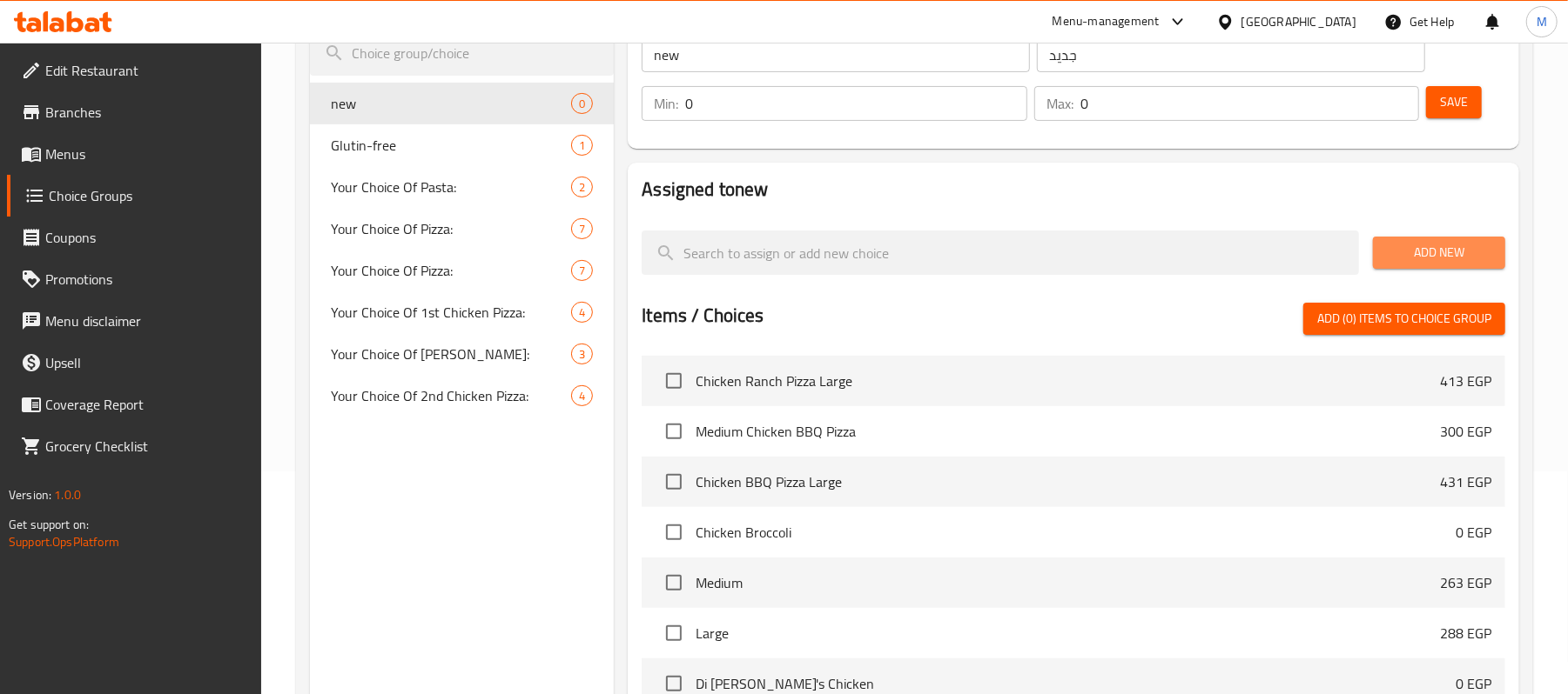
click at [1456, 242] on span "Add New" at bounding box center [1439, 253] width 104 height 21
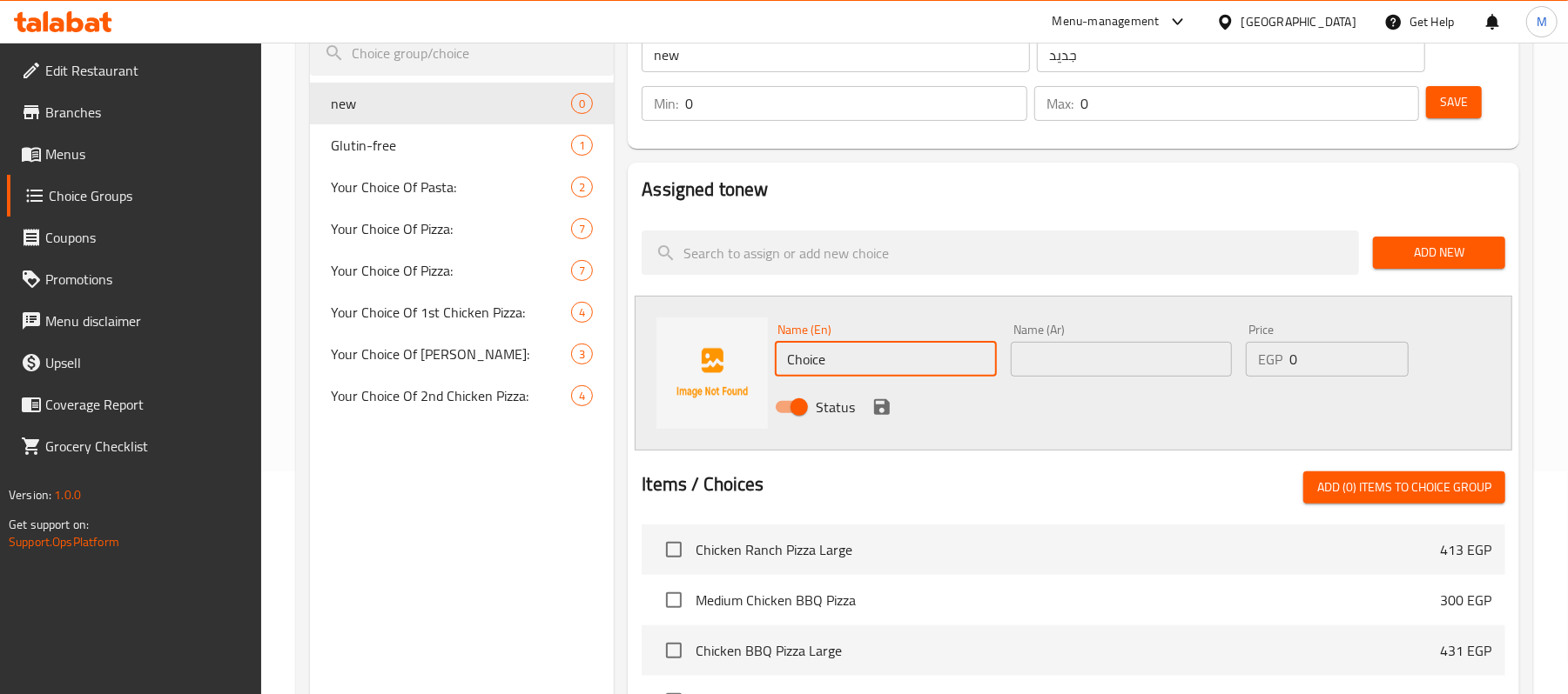
click at [858, 366] on input "Choice" at bounding box center [885, 359] width 221 height 35
